Goal: Task Accomplishment & Management: Use online tool/utility

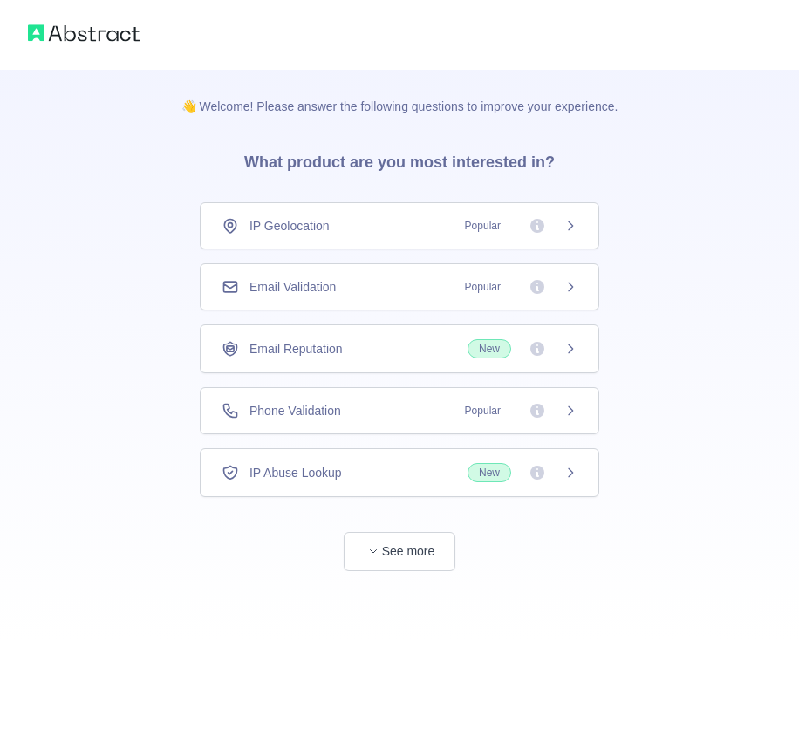
click at [474, 288] on span "Popular" at bounding box center [482, 286] width 57 height 17
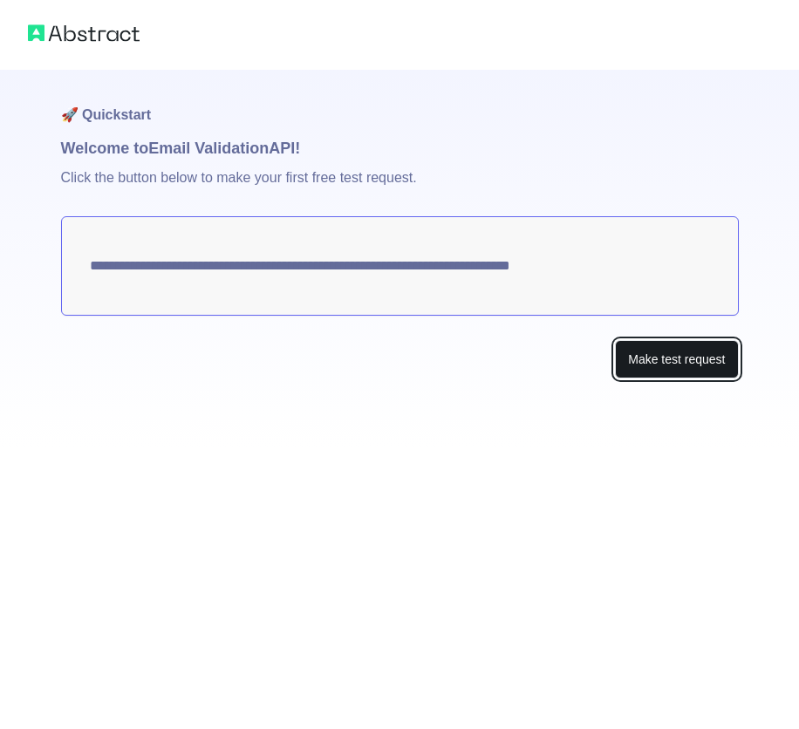
click at [674, 364] on button "Make test request" at bounding box center [676, 359] width 123 height 39
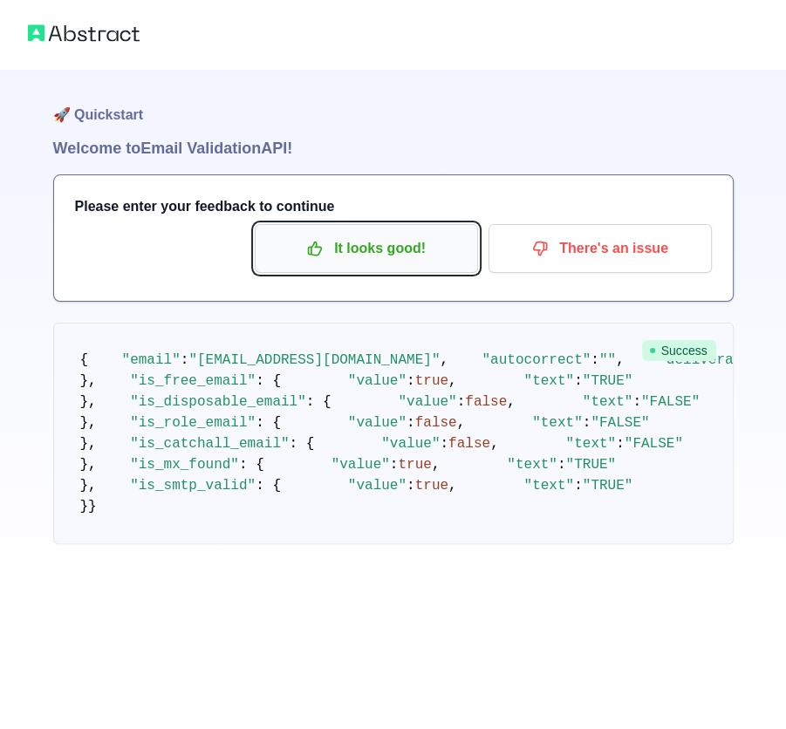
click at [398, 256] on p "It looks good!" at bounding box center [366, 249] width 197 height 30
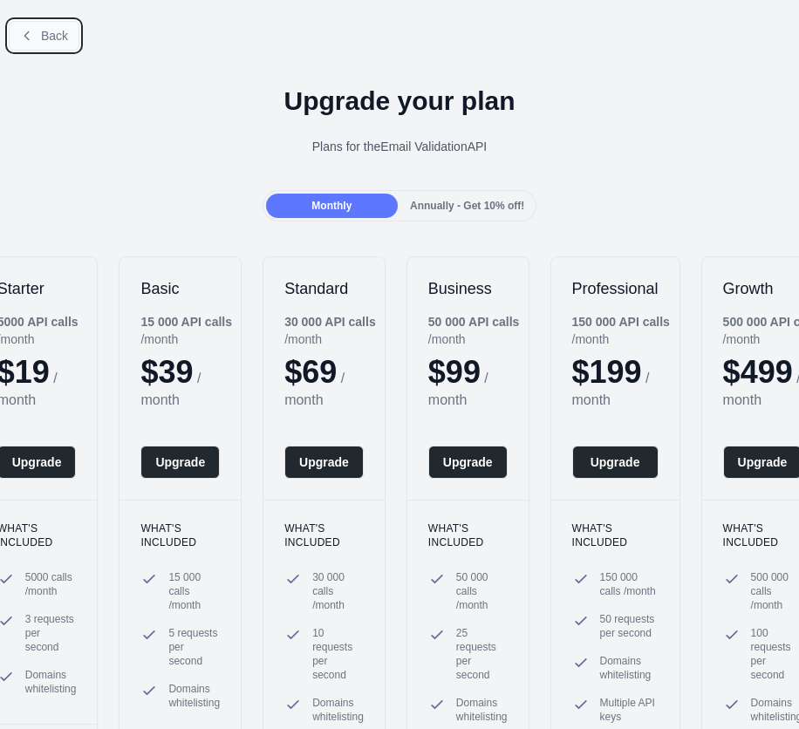
click at [33, 46] on button "Back" at bounding box center [44, 36] width 71 height 30
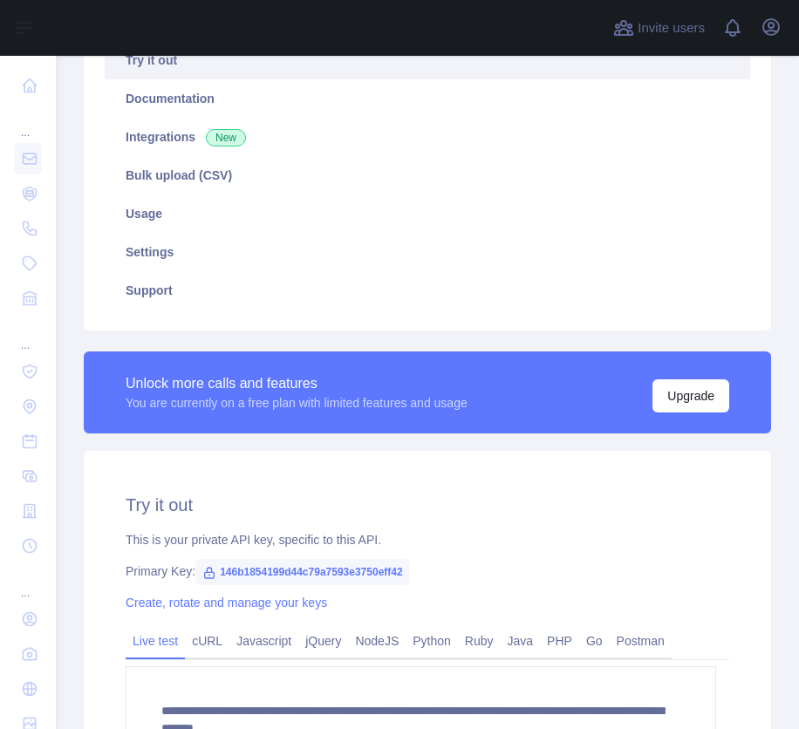
scroll to position [262, 0]
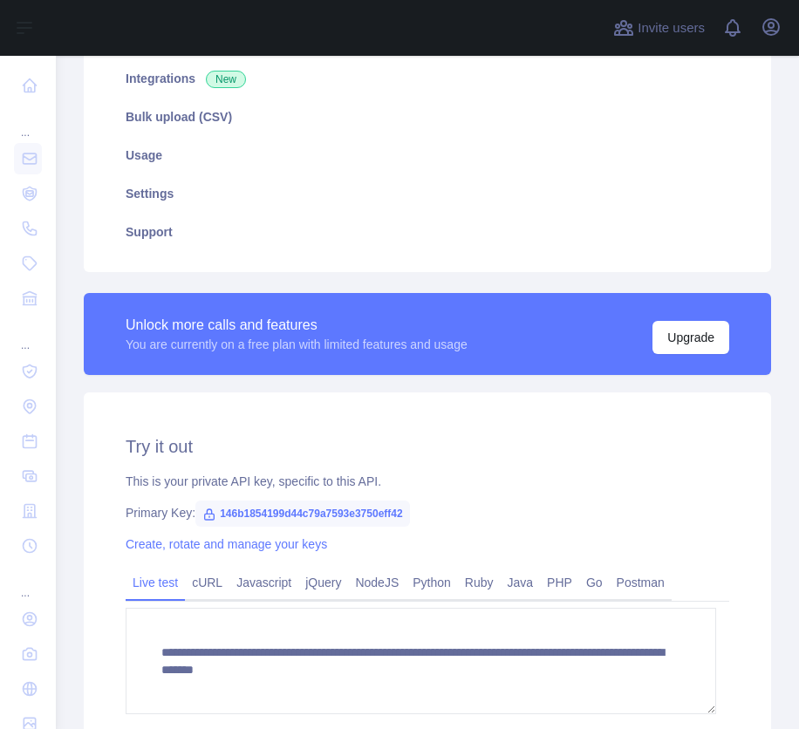
click at [326, 505] on span "146b1854199d44c79a7593e3750eff42" at bounding box center [302, 514] width 215 height 26
copy span "146b1854199d44c79a7593e3750eff42"
